Goal: Share content

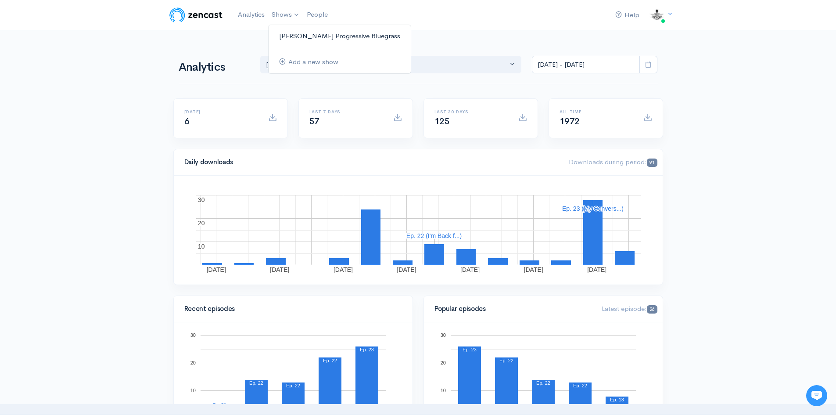
click at [295, 32] on link "[PERSON_NAME] Progressive Bluegrass" at bounding box center [340, 36] width 142 height 15
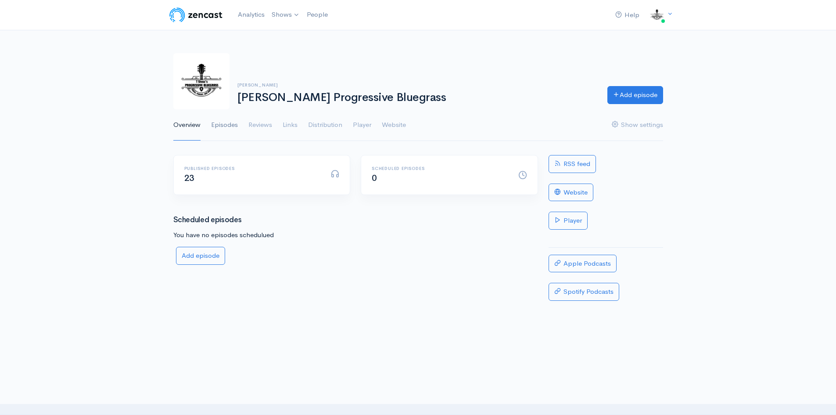
click at [222, 122] on link "Episodes" at bounding box center [224, 125] width 27 height 32
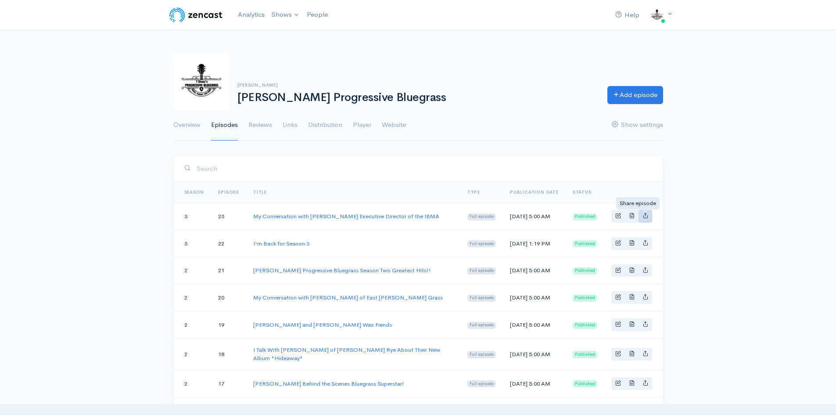
click at [645, 218] on icon "Basic example" at bounding box center [645, 215] width 6 height 6
type input "[URL][DOMAIN_NAME][PERSON_NAME][PERSON_NAME]"
type input "[URL][DOMAIN_NAME][PERSON_NAME]"
type input "<iframe src='[URL][DOMAIN_NAME]' width='100%' height='190' frameborder='0' scro…"
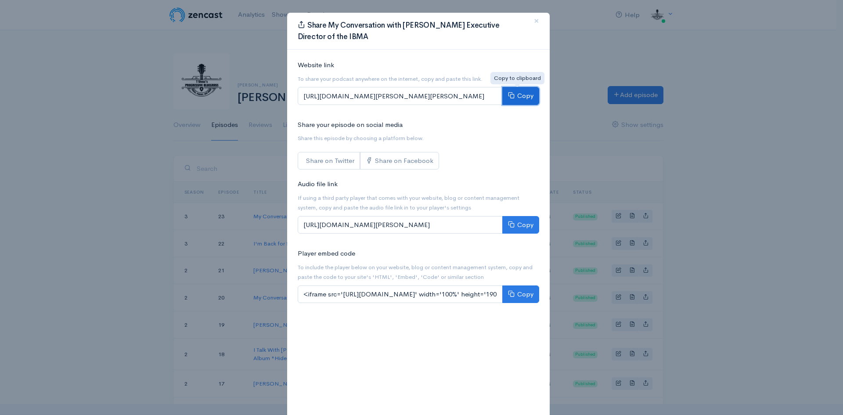
click at [522, 94] on button "Copy" at bounding box center [520, 96] width 37 height 18
